Goal: Use online tool/utility

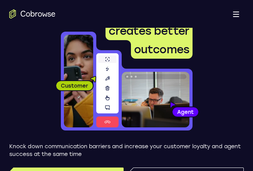
scroll to position [77, 0]
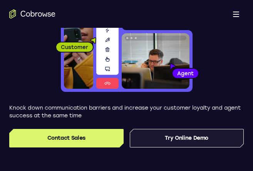
click at [184, 134] on link "Try Online Demo" at bounding box center [187, 138] width 114 height 18
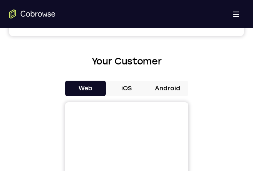
scroll to position [352, 0]
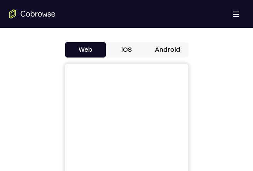
click at [126, 50] on button "iOS" at bounding box center [126, 49] width 41 height 15
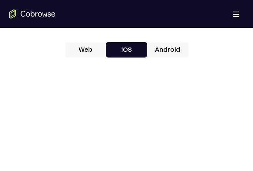
click at [84, 53] on button "Web" at bounding box center [85, 49] width 41 height 15
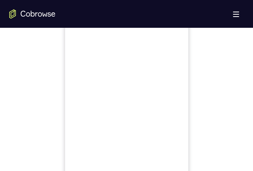
scroll to position [467, 0]
